Goal: Task Accomplishment & Management: Use online tool/utility

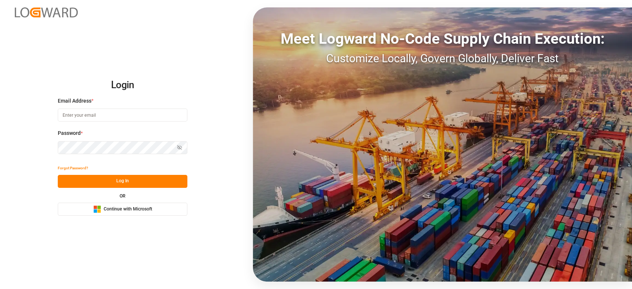
click at [128, 205] on div "Microsoft Logo Continue with Microsoft" at bounding box center [122, 209] width 59 height 8
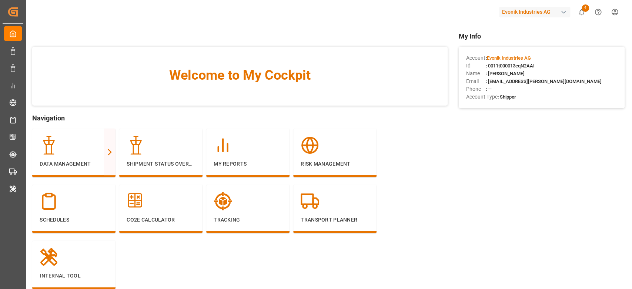
click at [517, 13] on div "Evonik Industries AG" at bounding box center [534, 12] width 71 height 11
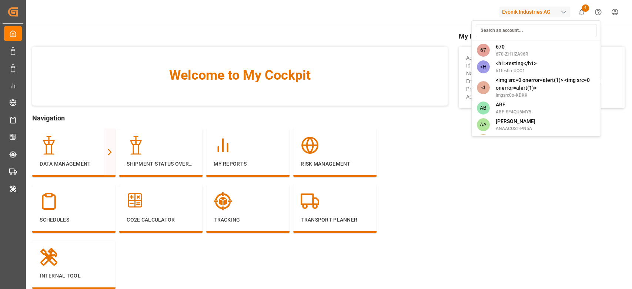
click at [249, 34] on html "Created by potrace 1.15, written by [PERSON_NAME] [DATE]-[DATE] Created by potr…" at bounding box center [316, 144] width 632 height 289
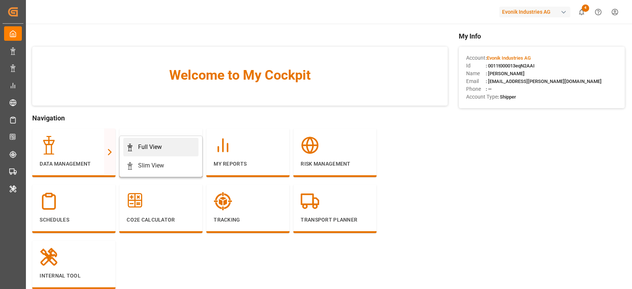
click at [147, 148] on div "Full View" at bounding box center [150, 147] width 24 height 9
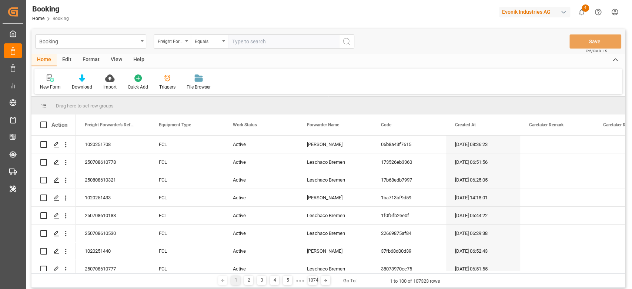
click at [86, 61] on div "Format" at bounding box center [91, 60] width 28 height 13
click at [54, 84] on div "Filter Rows" at bounding box center [51, 87] width 22 height 7
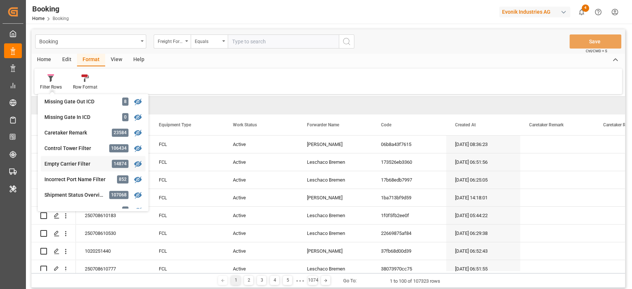
scroll to position [296, 0]
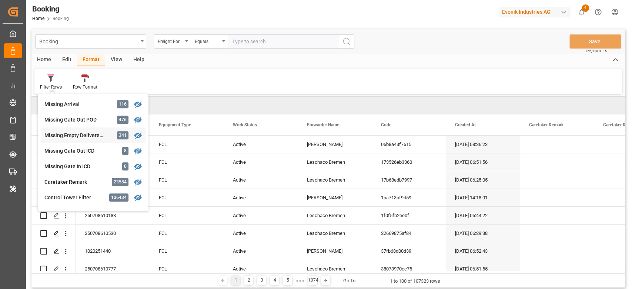
click at [75, 137] on div "Booking Freight Forwarder's Reference No. Equals Save Ctrl/CMD + S Home Edit Fo…" at bounding box center [327, 158] width 593 height 258
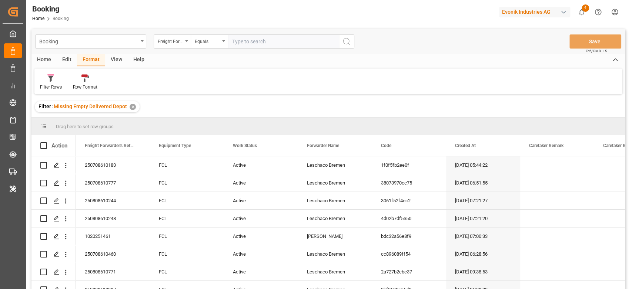
click at [113, 57] on div "View" at bounding box center [116, 60] width 23 height 13
click at [36, 87] on div "Default" at bounding box center [47, 82] width 26 height 16
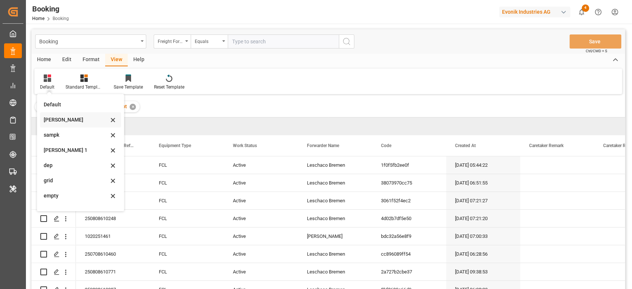
click at [58, 117] on div "[PERSON_NAME]" at bounding box center [76, 120] width 65 height 8
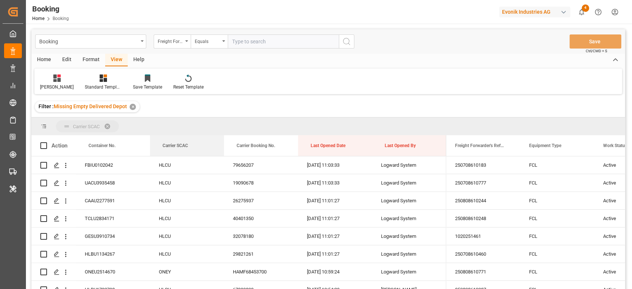
drag, startPoint x: 176, startPoint y: 138, endPoint x: 180, endPoint y: 123, distance: 15.4
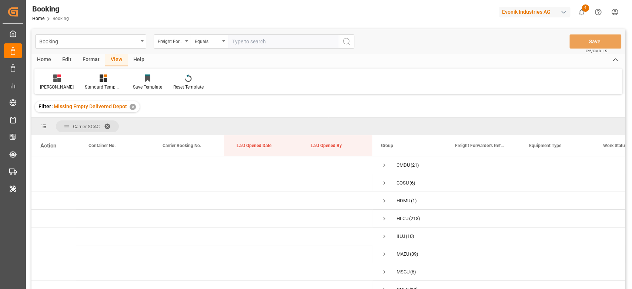
click at [85, 58] on div "Format" at bounding box center [91, 60] width 28 height 13
click at [31, 91] on div "Home Edit Format View Help Filter Rows Row Format" at bounding box center [327, 74] width 593 height 40
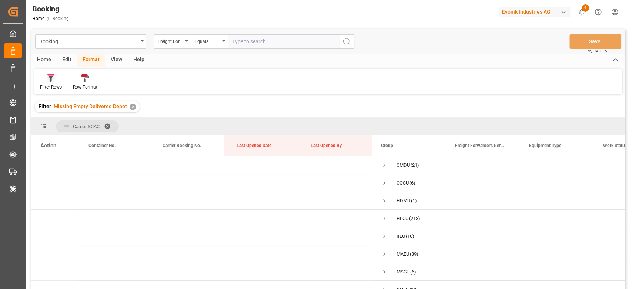
click at [51, 86] on div "Filter Rows" at bounding box center [51, 87] width 22 height 7
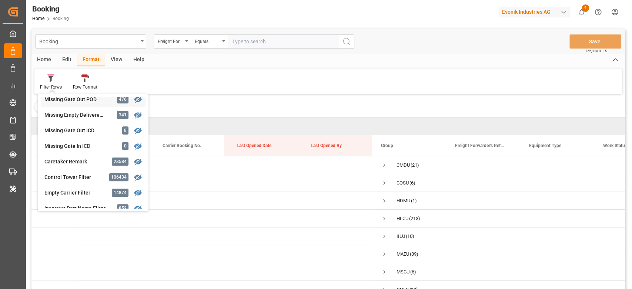
scroll to position [296, 0]
